Goal: Task Accomplishment & Management: Manage account settings

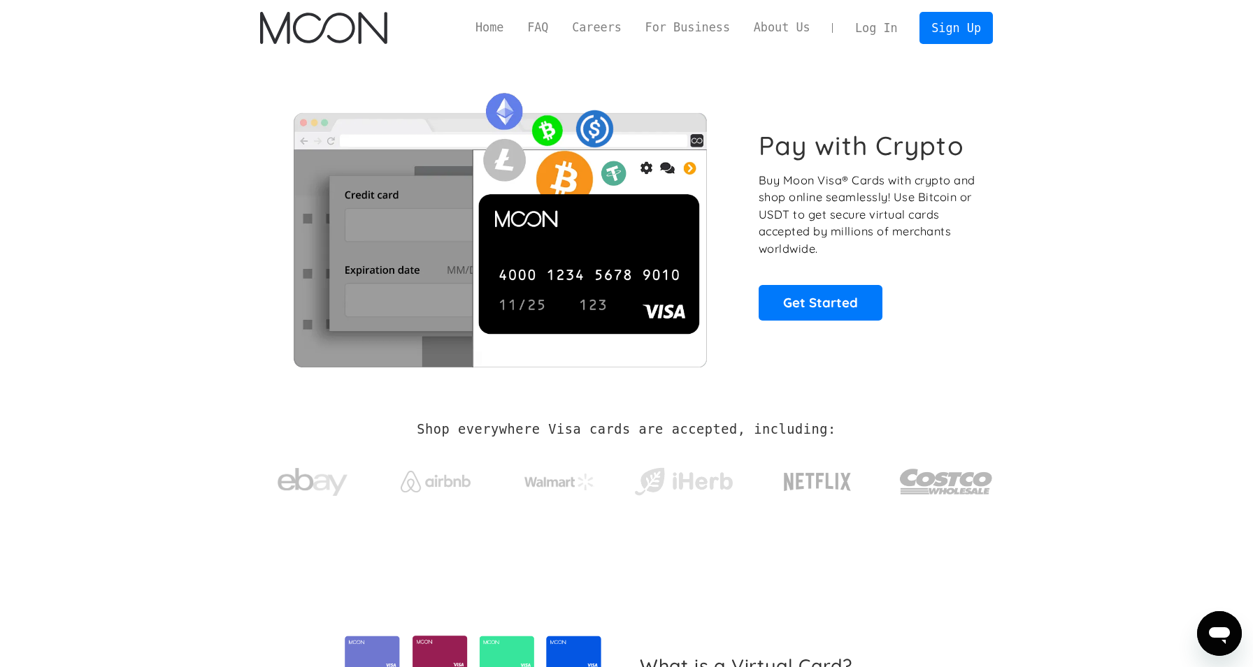
click at [880, 27] on link "Log In" at bounding box center [876, 28] width 66 height 31
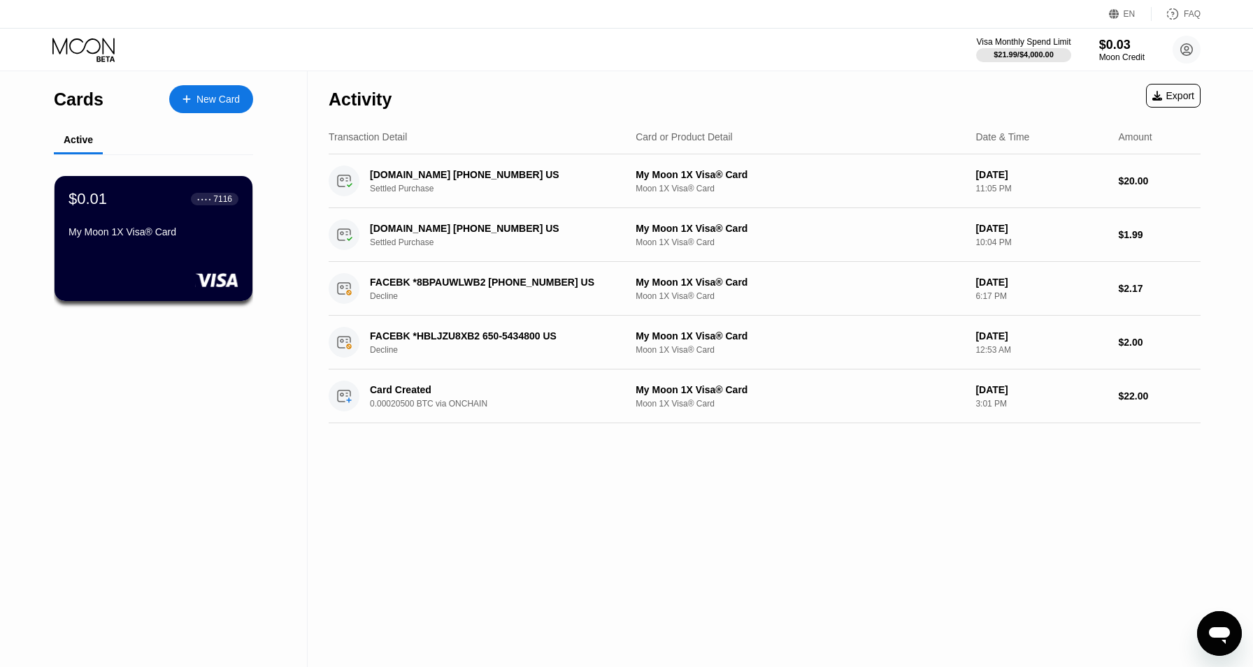
click at [209, 131] on div "Active" at bounding box center [153, 140] width 199 height 27
click at [215, 102] on div "New Card" at bounding box center [217, 100] width 43 height 12
